Goal: Information Seeking & Learning: Learn about a topic

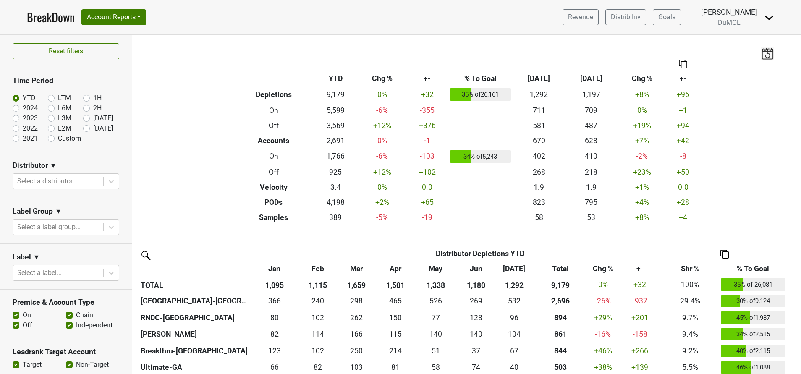
click at [93, 130] on label "[DATE]" at bounding box center [103, 128] width 20 height 10
click at [83, 130] on input "Aug '25" at bounding box center [100, 127] width 34 height 8
radio input "true"
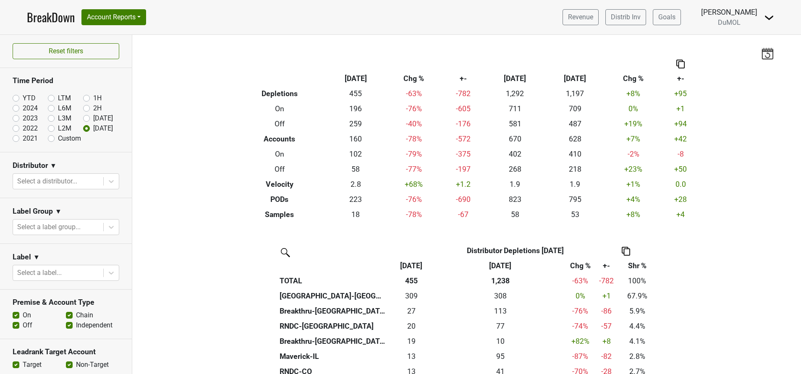
click at [23, 99] on label "YTD" at bounding box center [29, 98] width 13 height 10
click at [14, 99] on input "YTD" at bounding box center [30, 97] width 34 height 8
radio input "true"
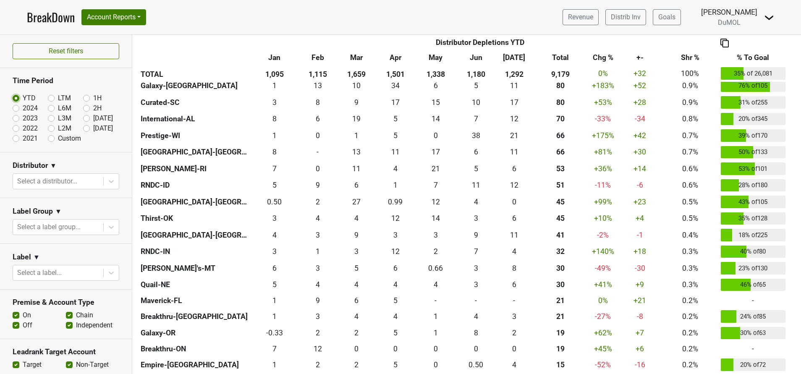
scroll to position [635, 0]
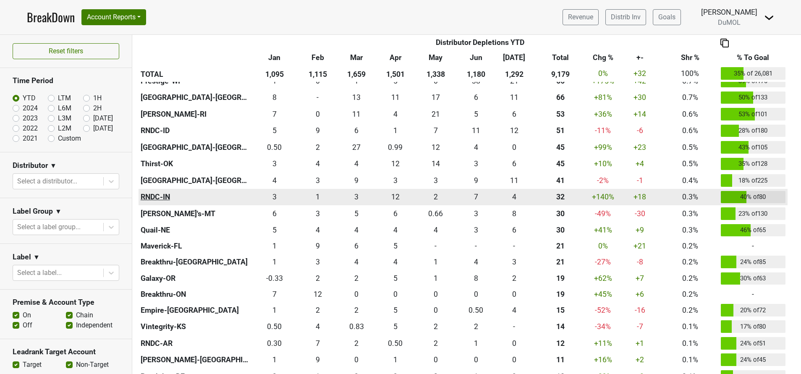
click at [152, 194] on th "RNDC-IN" at bounding box center [195, 197] width 112 height 17
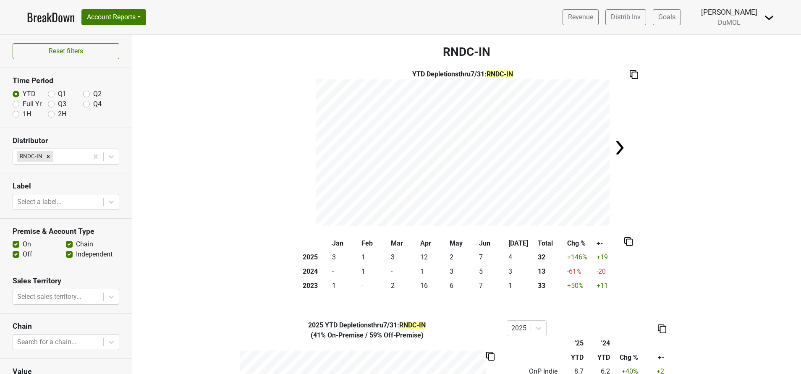
click at [42, 11] on link "BreakDown" at bounding box center [51, 17] width 48 height 18
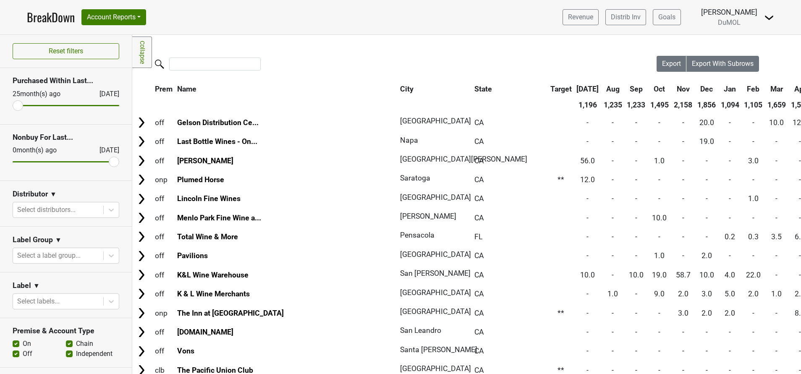
scroll to position [264, 0]
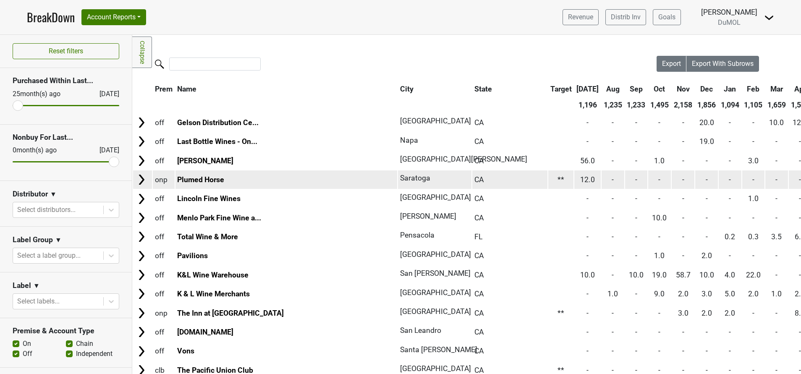
click at [580, 179] on span "12.0" at bounding box center [587, 180] width 15 height 8
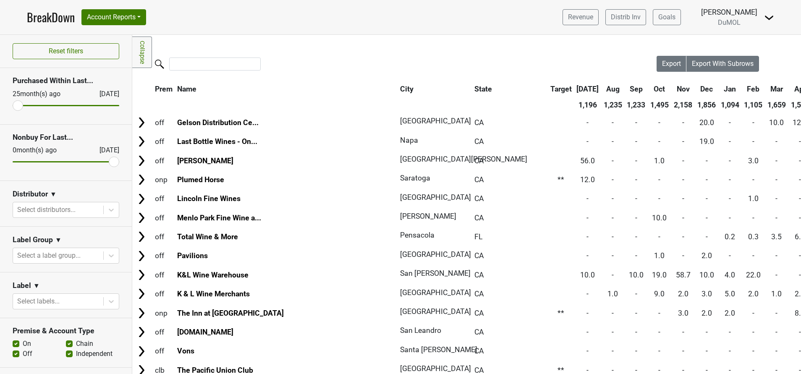
click at [366, 62] on div at bounding box center [394, 65] width 525 height 18
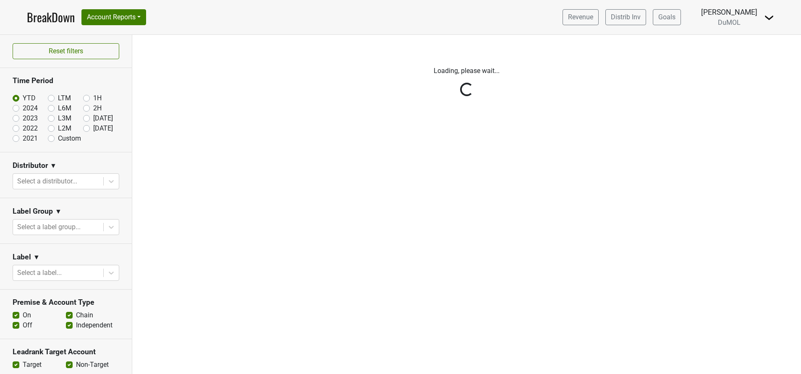
click at [42, 11] on link "BreakDown" at bounding box center [51, 17] width 48 height 18
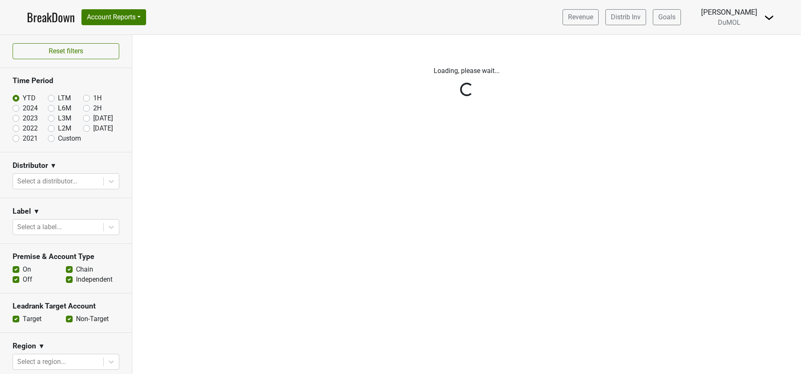
click at [25, 57] on div "Reset filters Time Period YTD LTM 1H 2024 L6M 2H 2023 L3M [DATE] '25 2022 L2M A…" at bounding box center [66, 204] width 132 height 339
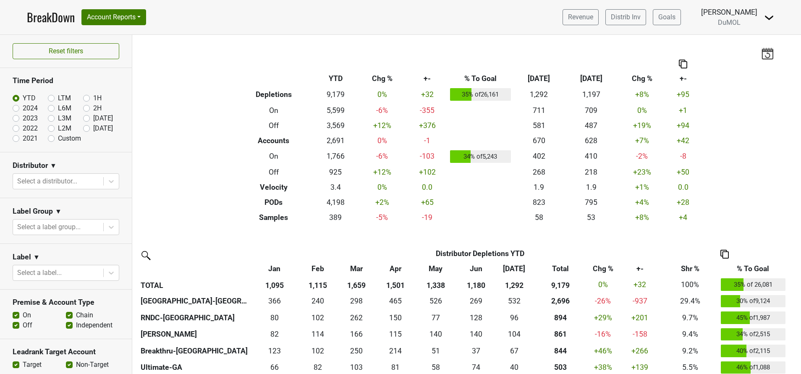
click at [198, 192] on div "Filters Breakdown Type YTD Chg % +- % To Goal [DATE] ‘[DATE] Chg % +- Depletion…" at bounding box center [466, 204] width 669 height 339
click at [107, 184] on icon at bounding box center [111, 181] width 8 height 8
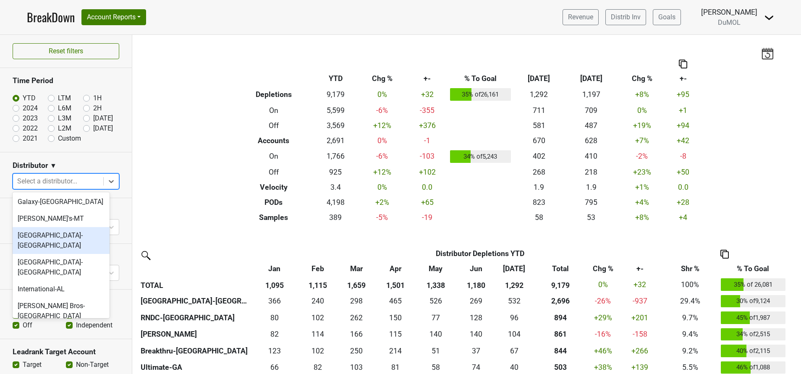
scroll to position [421, 0]
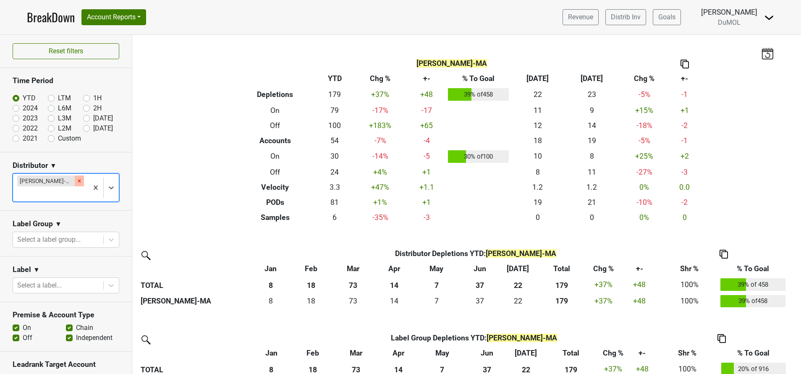
click at [76, 182] on icon "Remove MS Walker-MA" at bounding box center [79, 181] width 6 height 6
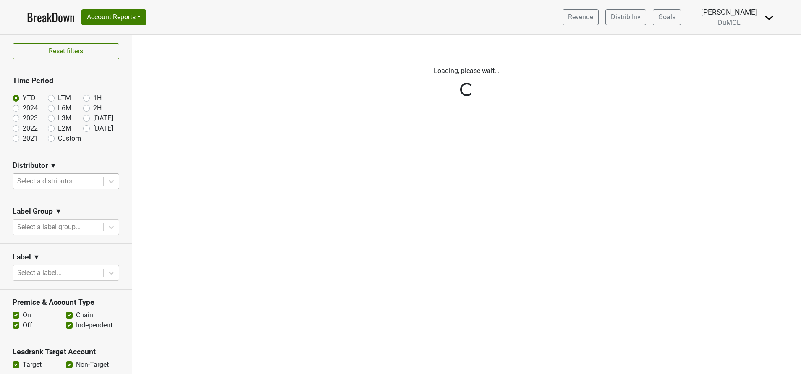
click at [104, 182] on div "Reset filters Time Period YTD LTM 1H 2024 L6M 2H 2023 L3M Jul '25 2022 L2M Aug …" at bounding box center [66, 204] width 132 height 339
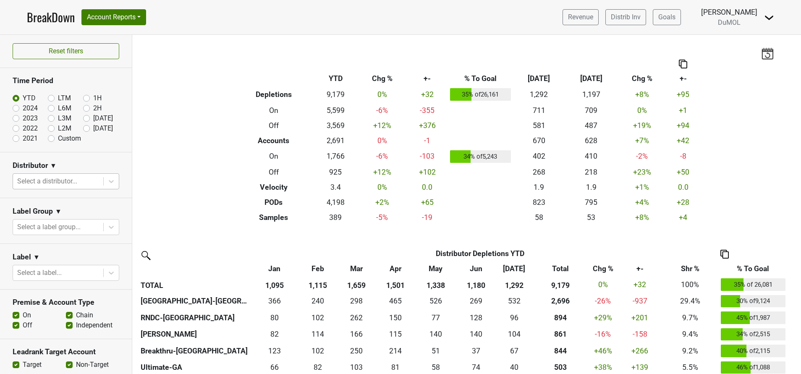
click at [107, 182] on icon at bounding box center [111, 181] width 8 height 8
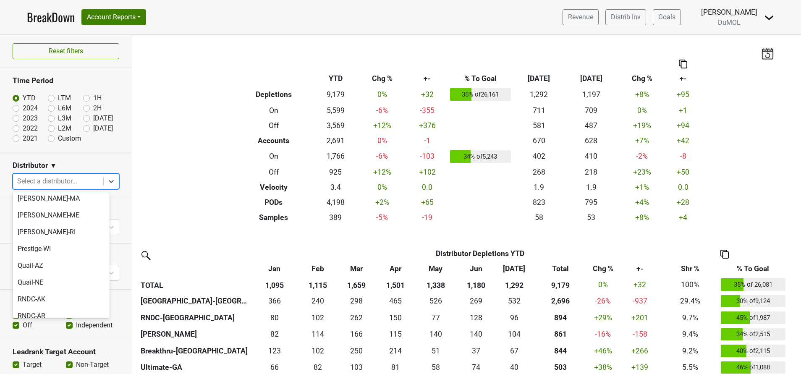
scroll to position [624, 0]
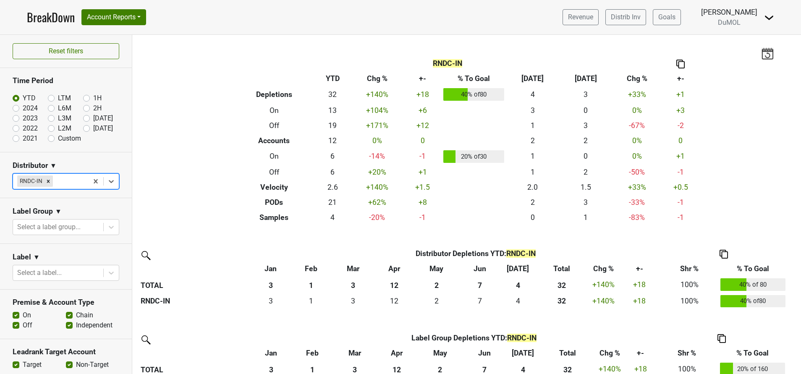
click at [209, 230] on div "Filters RNDC-IN Breakdown Type YTD Chg % +- % To Goal Jul ‘25 Jul ‘24 Chg % +- …" at bounding box center [466, 204] width 669 height 339
click at [677, 64] on img at bounding box center [681, 64] width 8 height 9
click at [669, 39] on div "Copy as Image" at bounding box center [677, 36] width 42 height 12
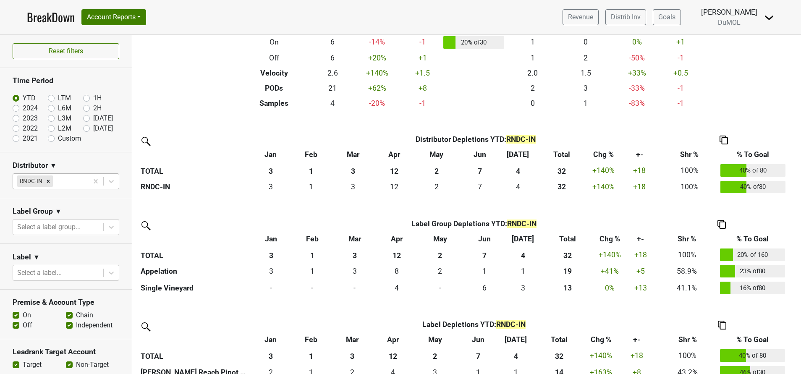
scroll to position [113, 0]
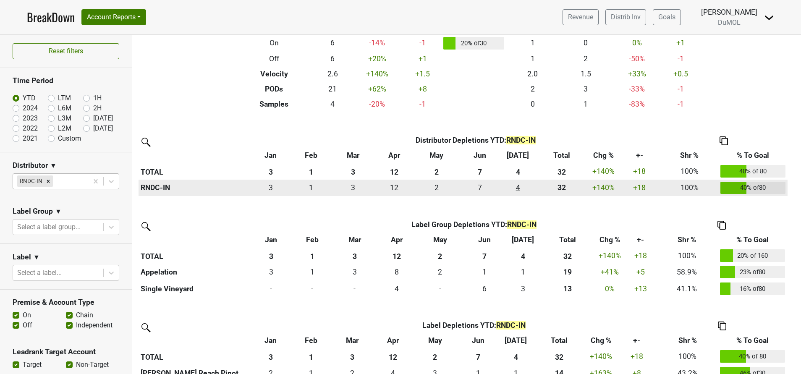
click at [518, 192] on div "4 4" at bounding box center [518, 187] width 31 height 11
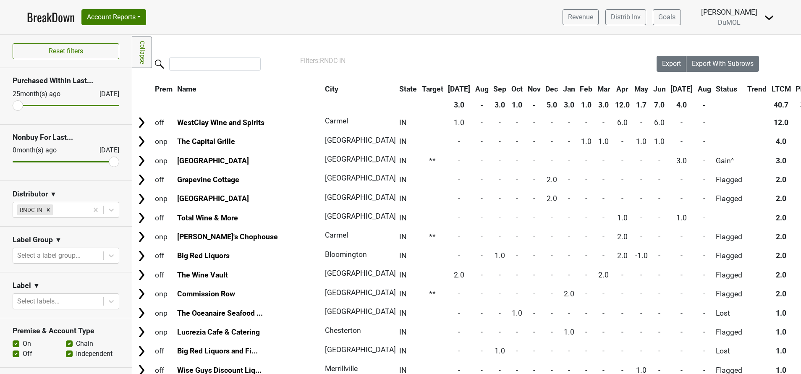
click at [669, 88] on th "[DATE]" at bounding box center [682, 88] width 26 height 15
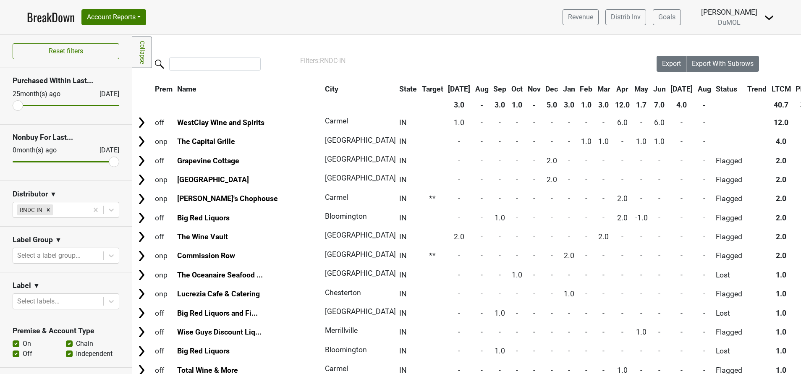
click at [669, 88] on th "[DATE]" at bounding box center [682, 88] width 26 height 15
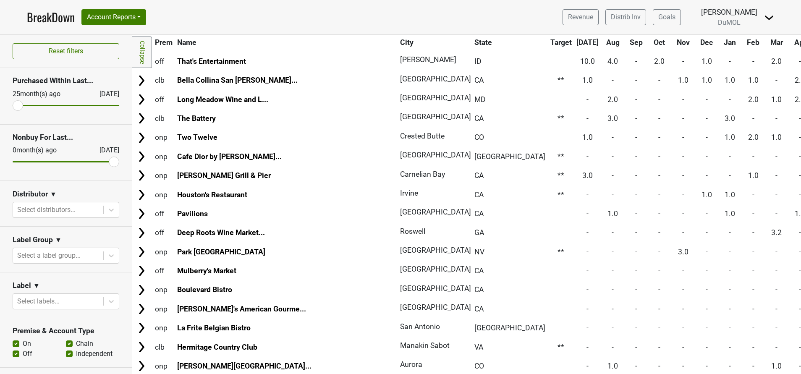
scroll to position [1034, 0]
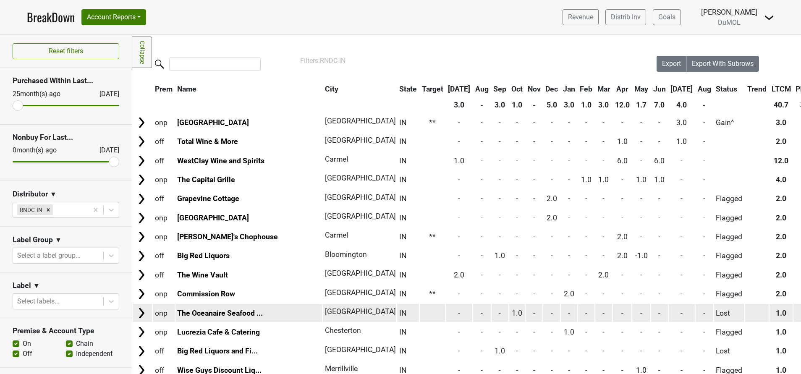
click at [136, 316] on img at bounding box center [141, 313] width 13 height 13
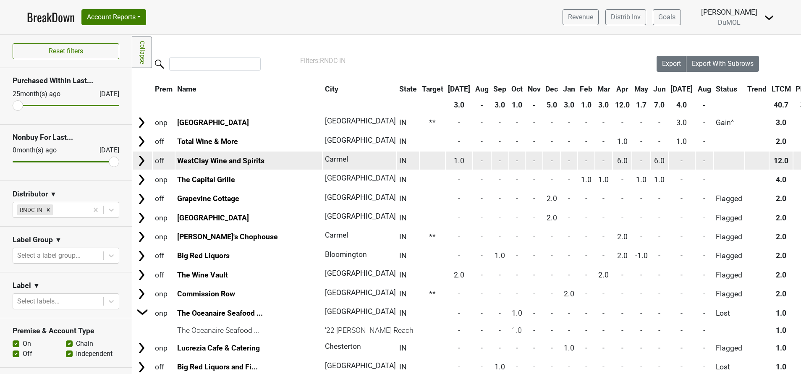
click at [139, 158] on img at bounding box center [141, 161] width 13 height 13
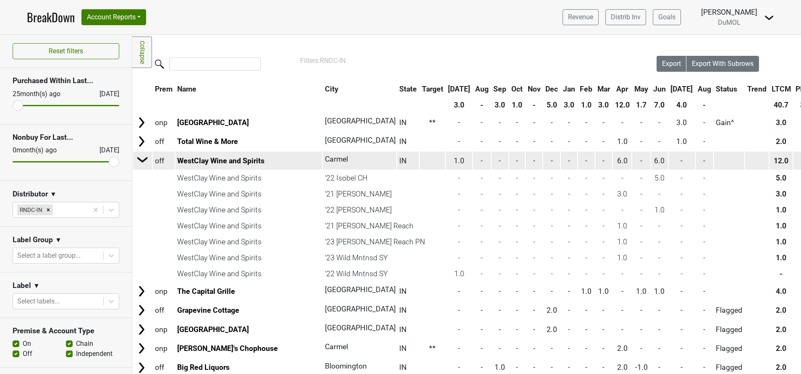
click at [139, 158] on img at bounding box center [143, 159] width 13 height 13
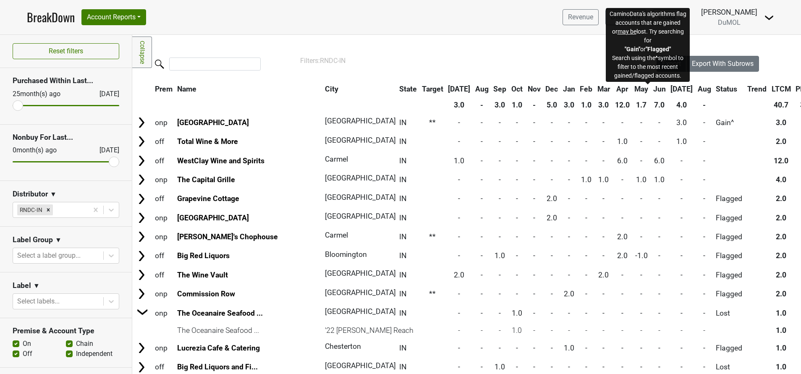
click at [716, 89] on span "Status" at bounding box center [726, 89] width 21 height 8
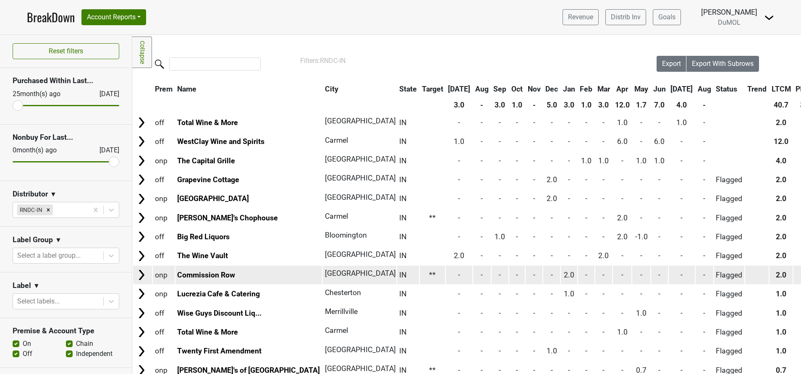
scroll to position [89, 0]
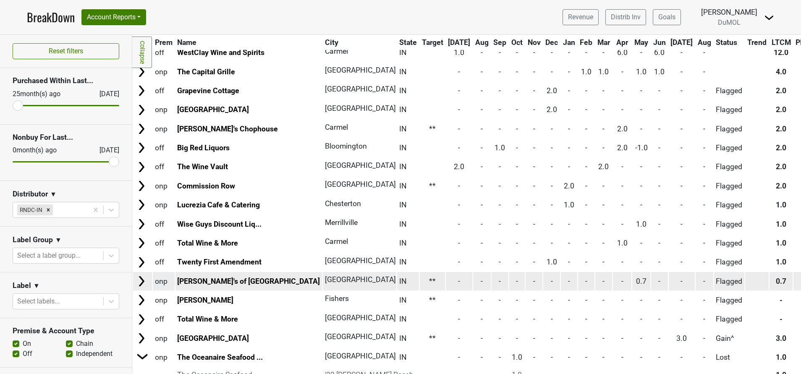
click at [139, 281] on img at bounding box center [141, 281] width 13 height 13
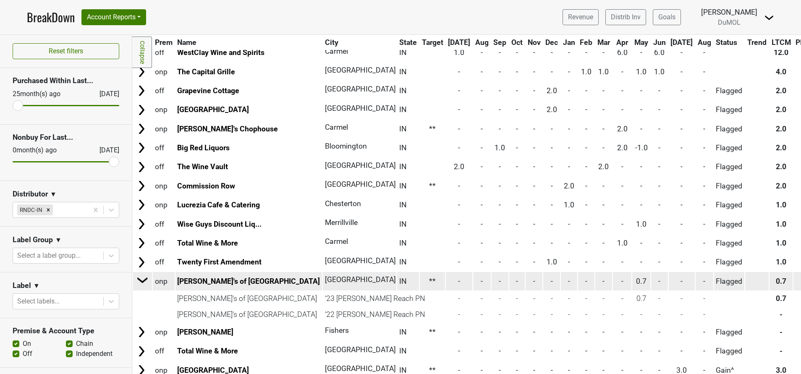
click at [139, 281] on img at bounding box center [143, 280] width 13 height 13
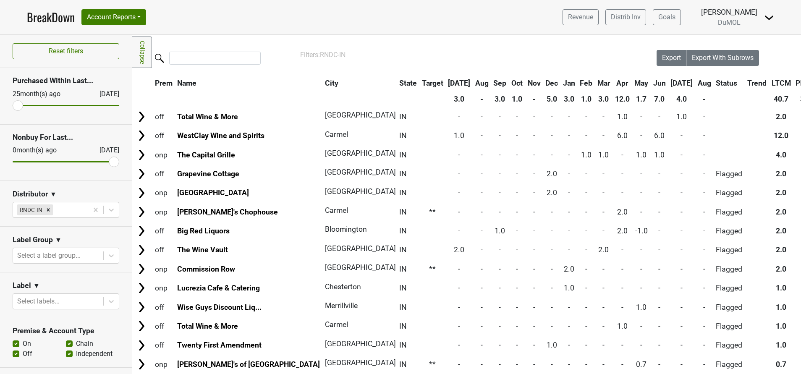
scroll to position [0, 0]
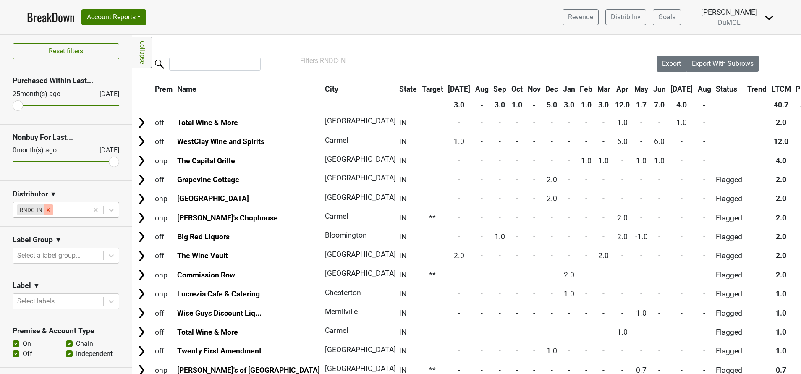
click at [49, 212] on icon "Remove RNDC-IN" at bounding box center [48, 210] width 6 height 6
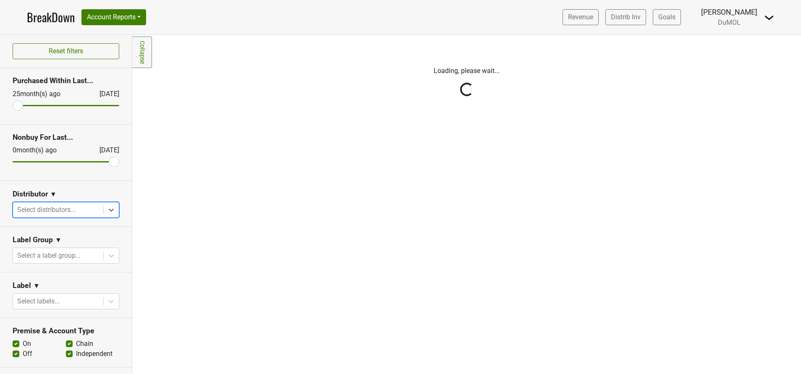
click at [100, 212] on div "Reset filters Purchased Within Last... 25 month(s) ago Aug '25 Nonbuy For Last.…" at bounding box center [66, 204] width 132 height 339
click at [71, 213] on div "Reset filters Purchased Within Last... [DATE] [DATE] Nonbuy For Last... [DATE] …" at bounding box center [66, 204] width 132 height 339
click at [52, 207] on div "Reset filters Purchased Within Last... [DATE] [DATE] Nonbuy For Last... [DATE] …" at bounding box center [66, 204] width 132 height 339
click at [59, 214] on div "Reset filters Purchased Within Last... [DATE] [DATE] Nonbuy For Last... [DATE] …" at bounding box center [66, 204] width 132 height 339
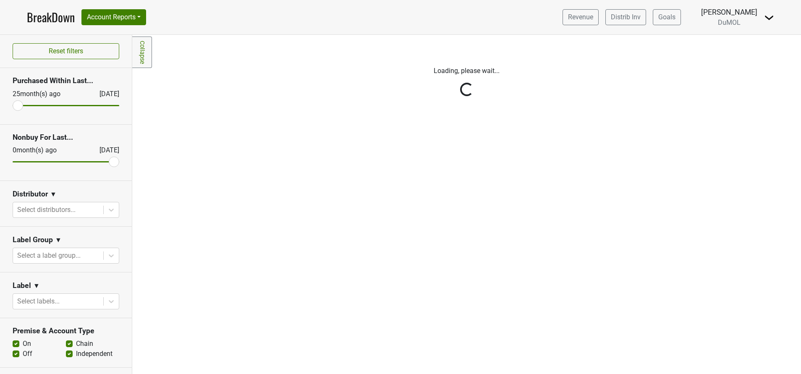
click at [100, 207] on div "Reset filters Purchased Within Last... [DATE] [DATE] Nonbuy For Last... [DATE] …" at bounding box center [66, 204] width 132 height 339
click at [73, 209] on div "Reset filters Purchased Within Last... [DATE] [DATE] Nonbuy For Last... [DATE] …" at bounding box center [66, 204] width 132 height 339
click at [65, 211] on div "Reset filters Purchased Within Last... [DATE] [DATE] Nonbuy For Last... [DATE] …" at bounding box center [66, 204] width 132 height 339
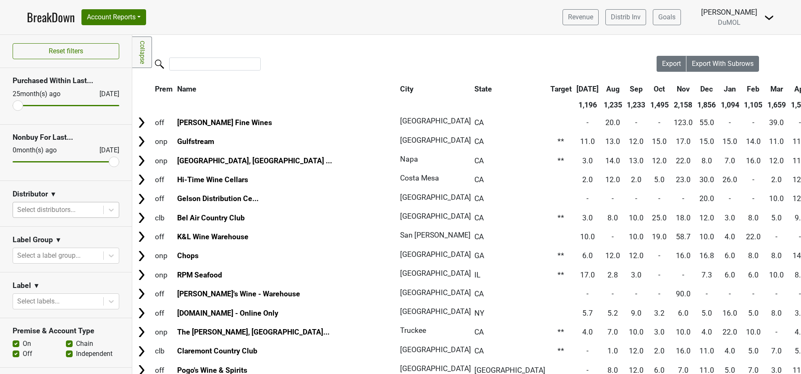
click at [89, 211] on div "Select distributors..." at bounding box center [58, 209] width 90 height 15
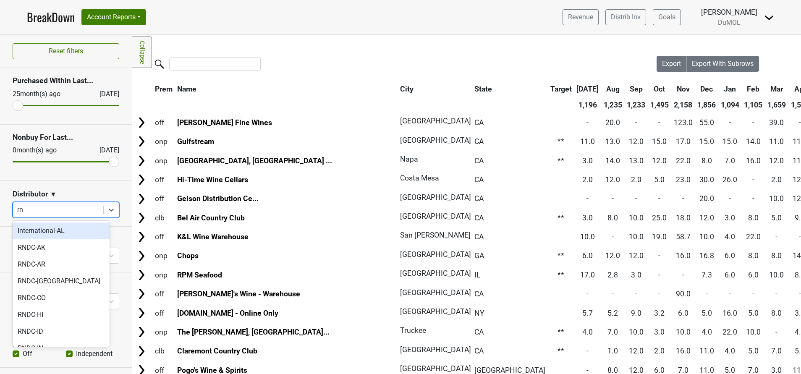
type input "rnd"
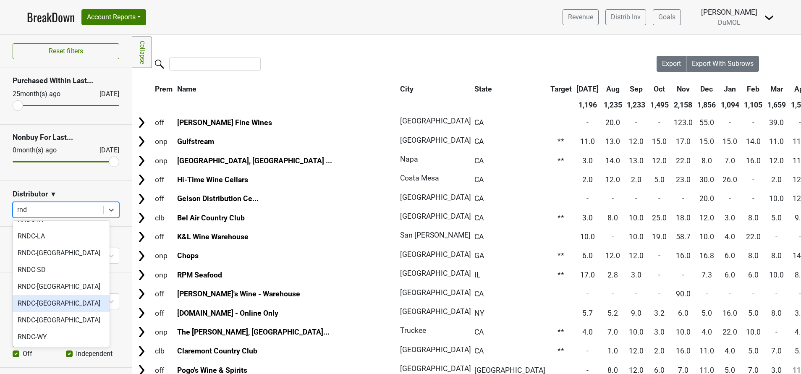
scroll to position [113, 0]
click at [39, 283] on div "RNDC-[GEOGRAPHIC_DATA]" at bounding box center [61, 286] width 97 height 17
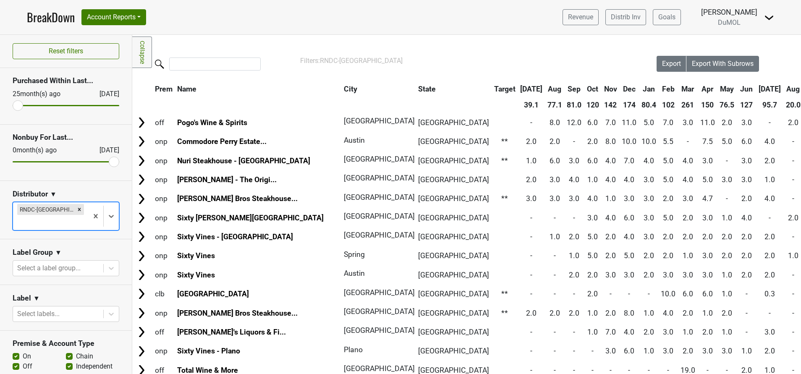
click at [54, 20] on link "BreakDown" at bounding box center [51, 17] width 48 height 18
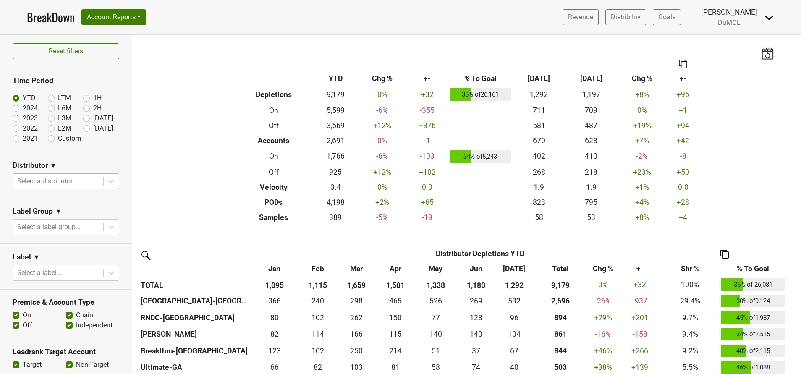
click at [74, 180] on div at bounding box center [58, 182] width 82 height 12
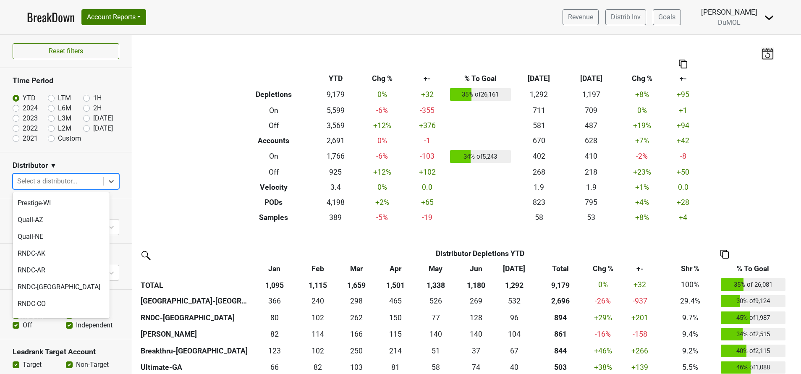
scroll to position [689, 0]
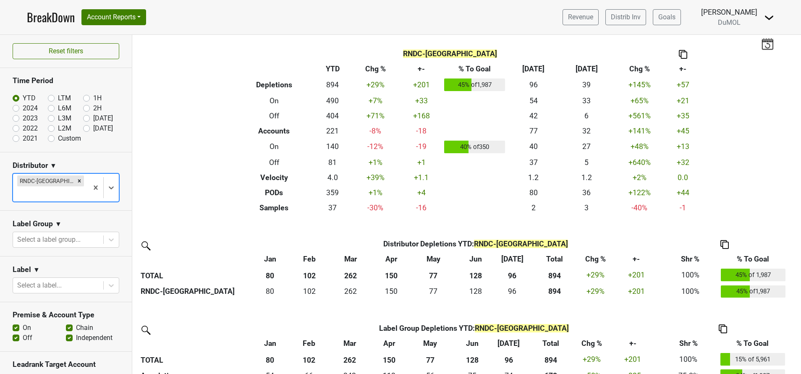
scroll to position [0, 0]
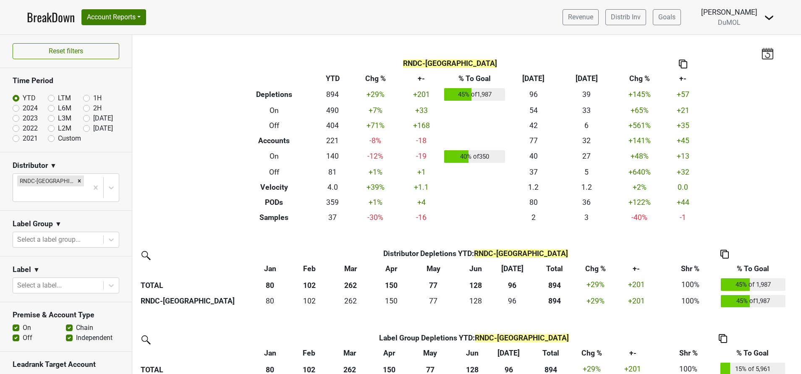
click at [679, 65] on img at bounding box center [683, 64] width 8 height 9
click at [668, 37] on div "Copy as Image" at bounding box center [679, 36] width 42 height 12
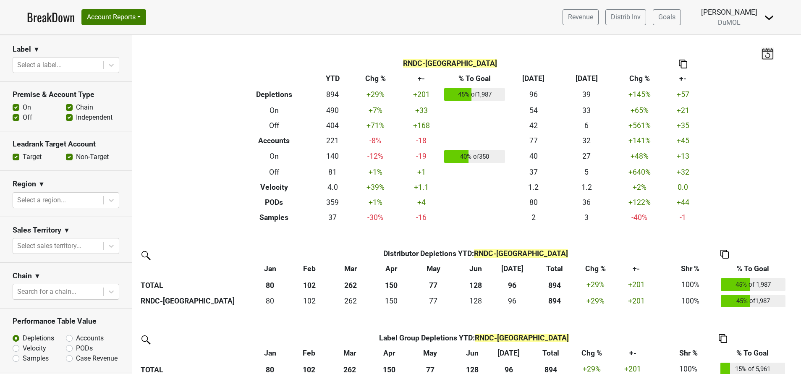
scroll to position [222, 0]
click at [66, 285] on div at bounding box center [58, 291] width 82 height 12
type input "heb"
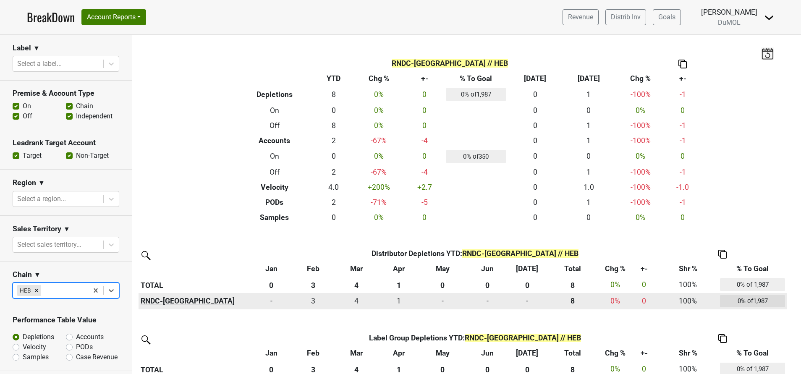
scroll to position [127, 0]
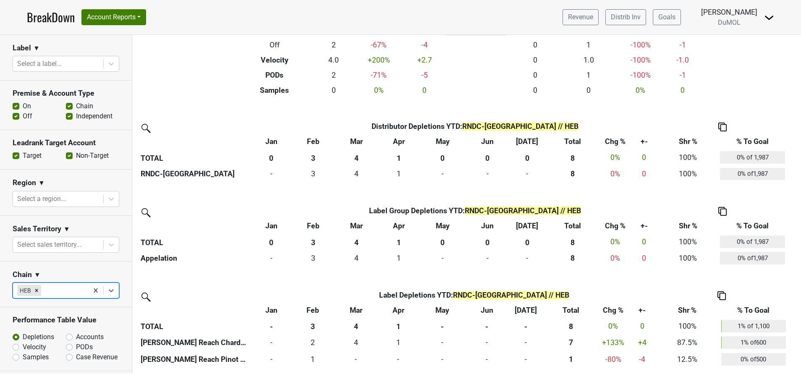
click at [76, 332] on label "Accounts" at bounding box center [90, 337] width 28 height 10
click at [66, 332] on input "Accounts" at bounding box center [91, 336] width 51 height 8
radio input "true"
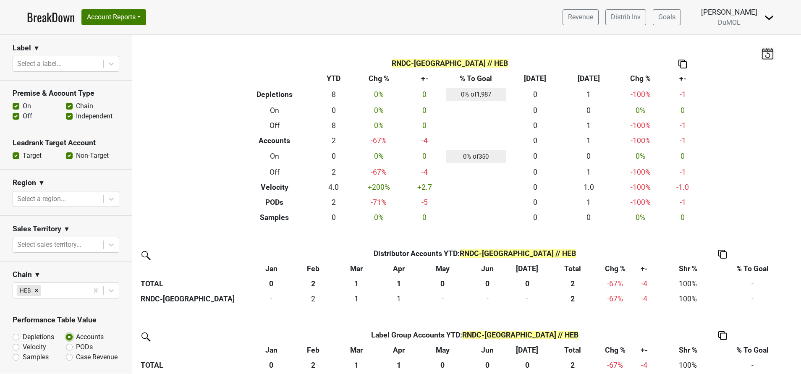
scroll to position [117, 0]
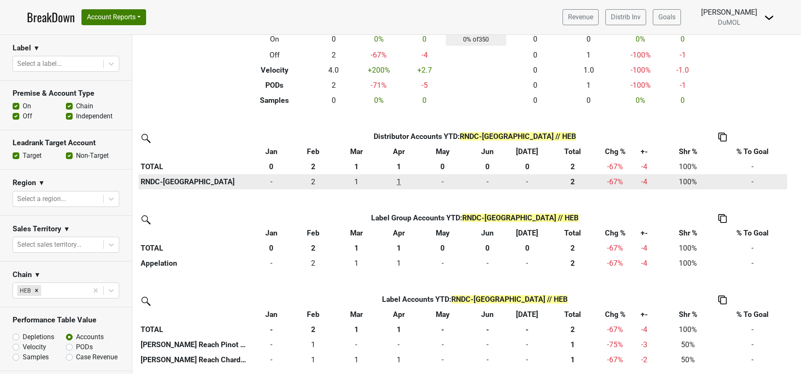
click at [400, 182] on div "1 1" at bounding box center [399, 181] width 37 height 11
